Goal: Check status: Check status

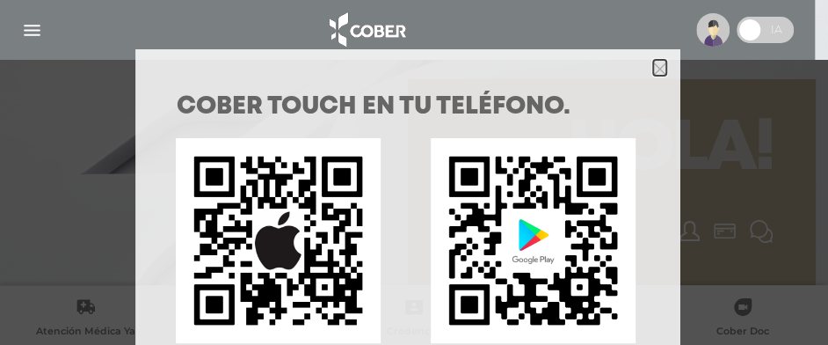
click at [653, 76] on icon "Close" at bounding box center [659, 68] width 13 height 13
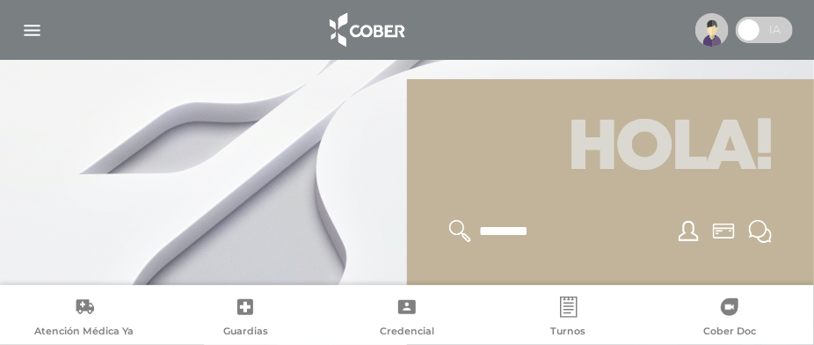
click at [36, 33] on img "button" at bounding box center [32, 30] width 22 height 22
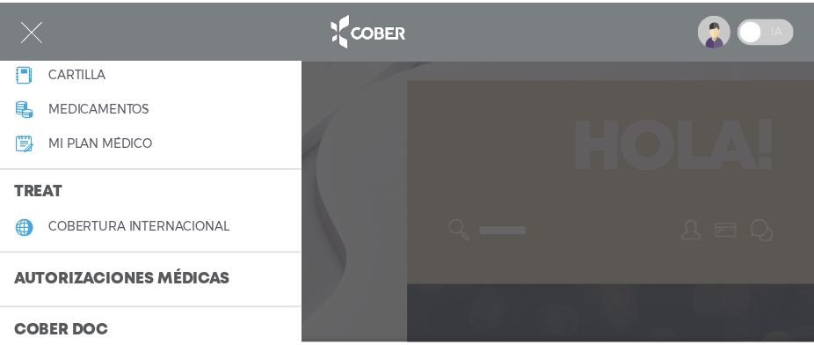
scroll to position [351, 0]
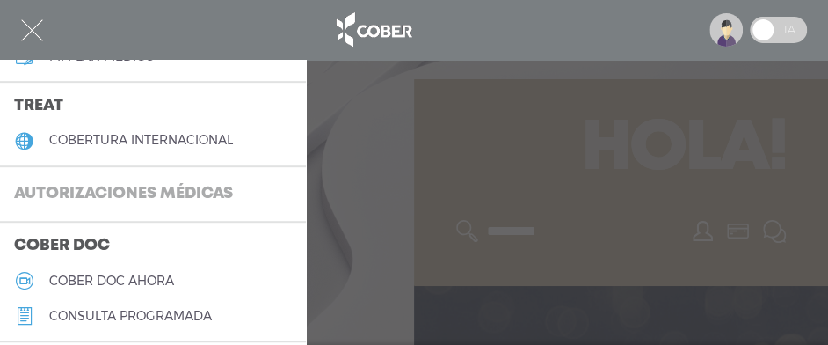
click at [172, 211] on h3 "Autorizaciones médicas" at bounding box center [123, 194] width 247 height 33
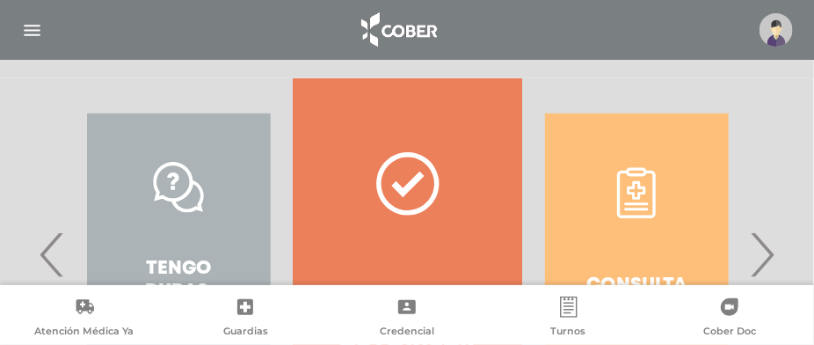
scroll to position [439, 0]
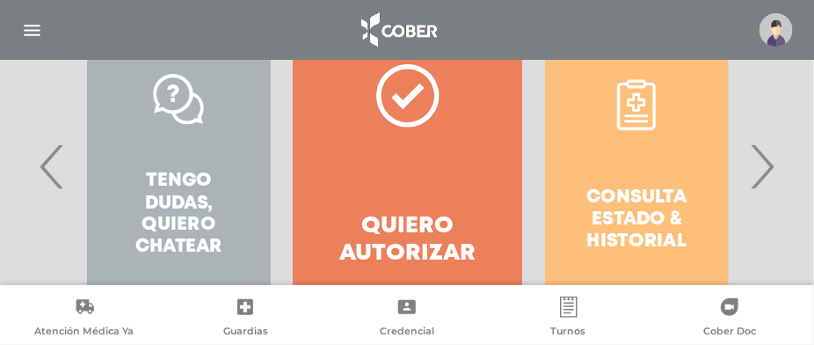
click at [637, 202] on div "Consulta estado & historial" at bounding box center [636, 166] width 229 height 352
click at [761, 178] on span "›" at bounding box center [761, 166] width 34 height 95
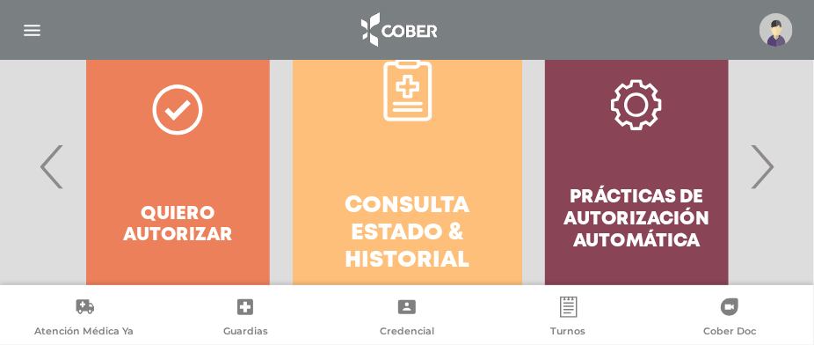
click at [389, 211] on h4 "Consulta estado & historial" at bounding box center [407, 233] width 166 height 83
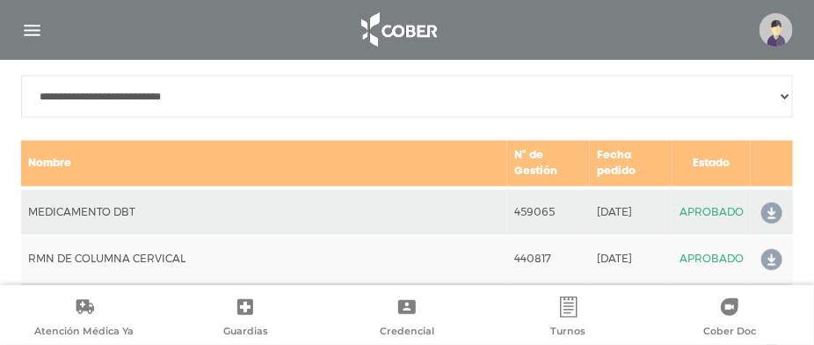
scroll to position [956, 0]
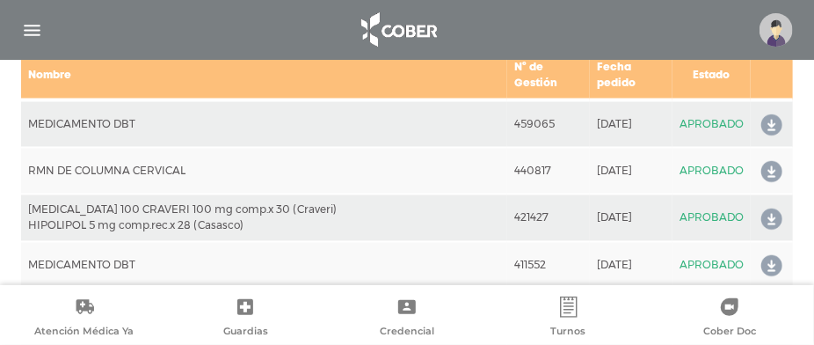
click at [771, 184] on icon at bounding box center [768, 172] width 28 height 28
